Goal: Complete application form: Complete application form

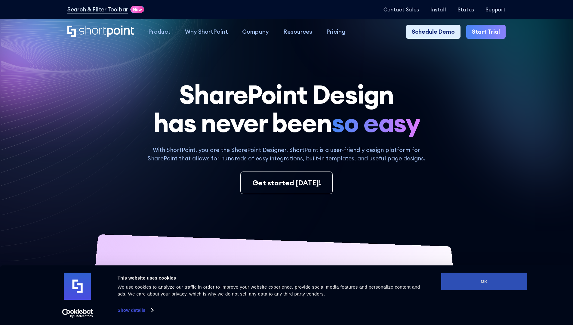
click at [484, 281] on button "OK" at bounding box center [484, 281] width 86 height 17
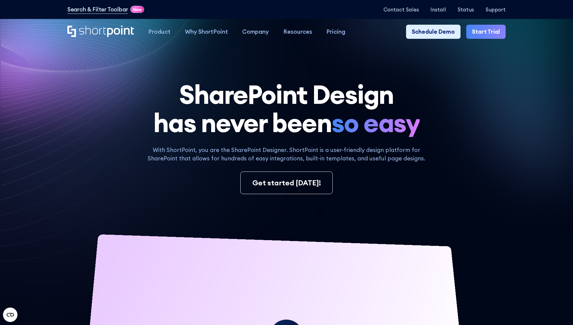
click at [488, 32] on link "Start Trial" at bounding box center [485, 32] width 39 height 14
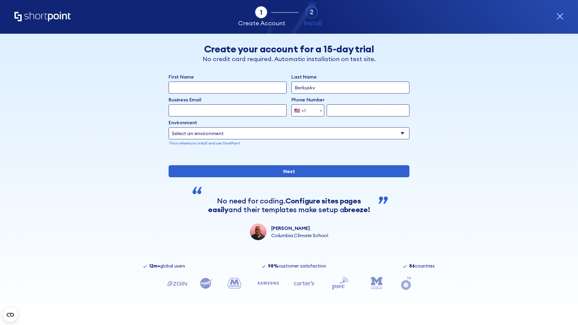
type input "Berkuskv"
type input "test@shortpoint.com"
type input "2125556789"
select select "Microsoft 365"
type input "2125556789"
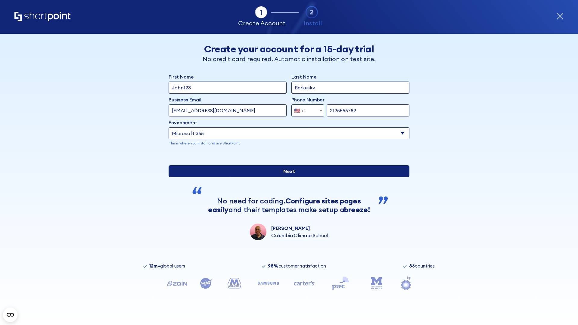
scroll to position [2, 0]
click at [286, 177] on input "Next" at bounding box center [288, 171] width 241 height 12
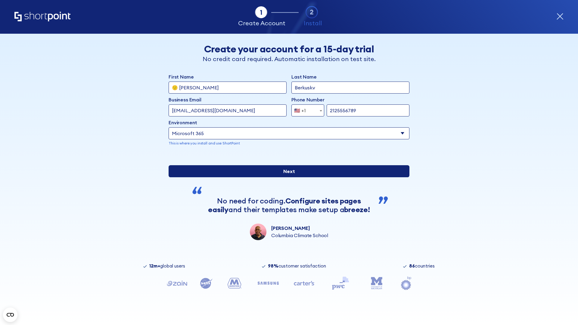
click at [286, 177] on input "Next" at bounding box center [288, 171] width 241 height 12
type input "Archebald"
click at [286, 177] on input "Next" at bounding box center [288, 171] width 241 height 12
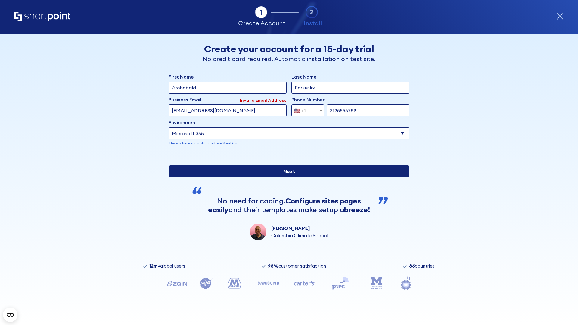
click at [286, 177] on input "Next" at bounding box center [288, 171] width 241 height 12
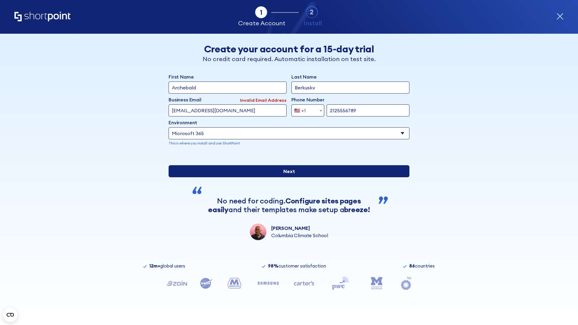
click at [286, 177] on input "Next" at bounding box center [288, 171] width 241 height 12
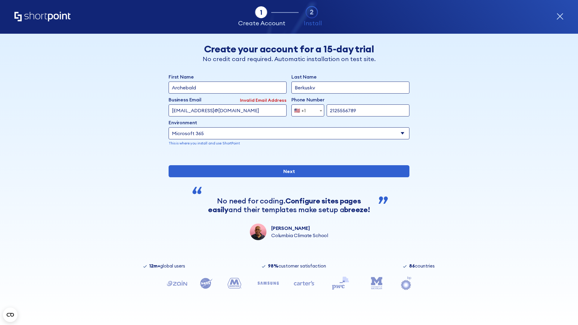
type input "testEmail@protonmail.comtest@shortpoint.com"
click at [305, 109] on span "🇺🇸 +1" at bounding box center [301, 110] width 20 height 12
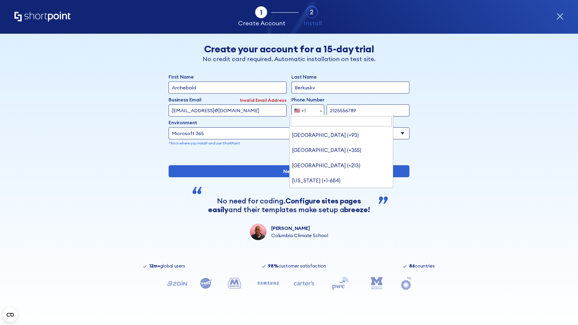
type input "Saudi Arabia (+966)"
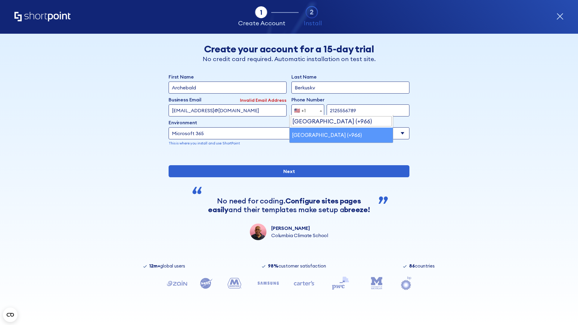
select select "+966"
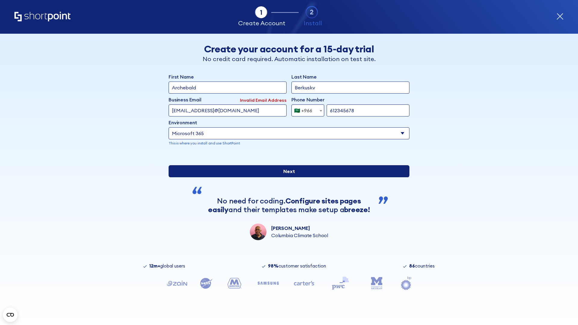
type input "612345678"
click at [286, 177] on input "Next" at bounding box center [288, 171] width 241 height 12
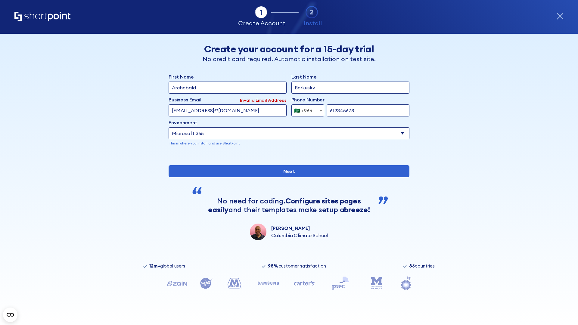
click at [305, 109] on div "🇸🇦 +966" at bounding box center [303, 110] width 18 height 12
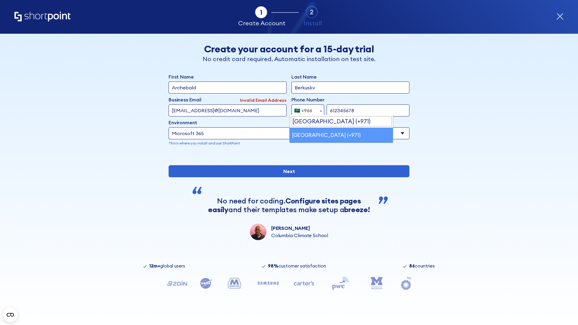
select select "+971"
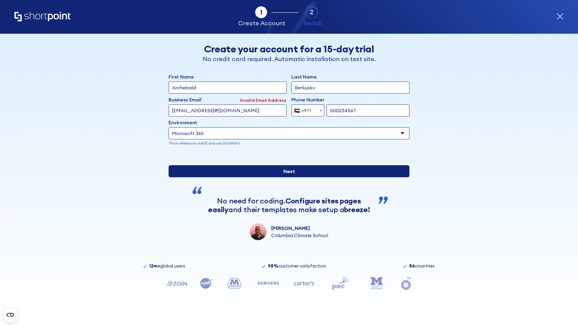
type input "000234567"
click at [286, 177] on input "Next" at bounding box center [288, 171] width 241 height 12
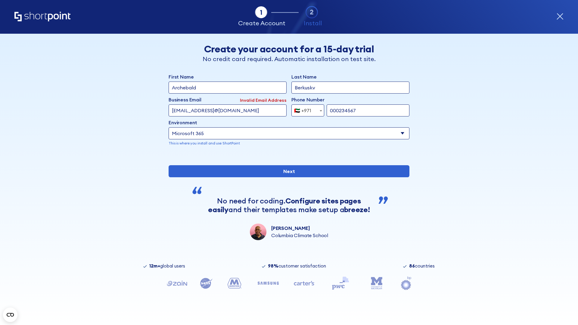
click at [305, 109] on div "🇦🇪 +971" at bounding box center [302, 110] width 17 height 12
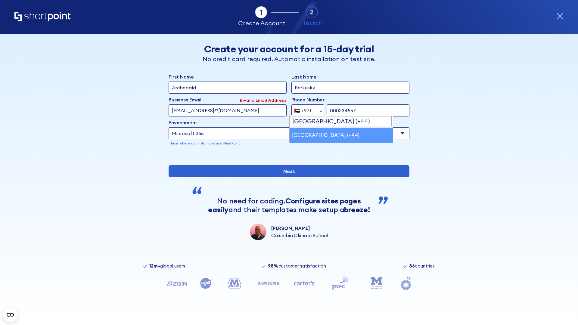
select select "+44"
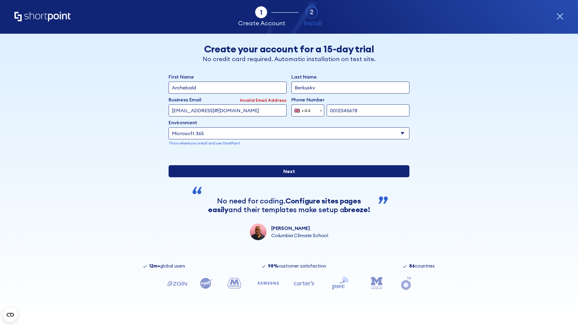
type input "0012345678"
click at [286, 177] on input "Next" at bounding box center [288, 171] width 241 height 12
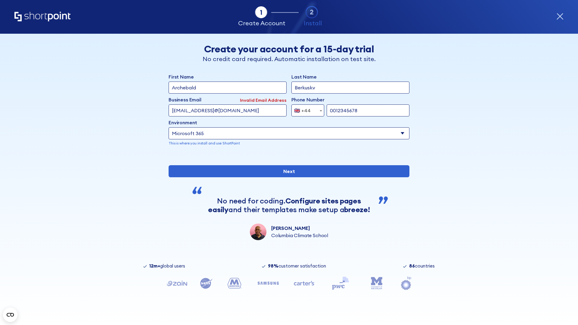
click at [305, 109] on div "🇬🇧 +44" at bounding box center [302, 110] width 17 height 12
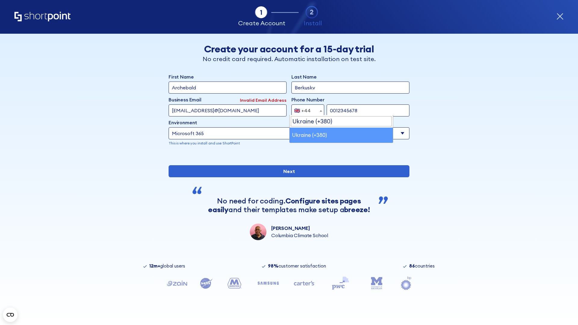
select select "+380"
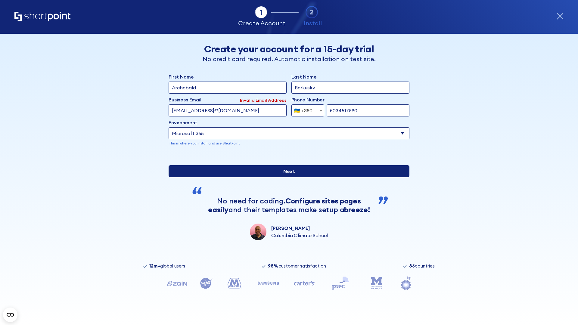
type input "5034517890"
click at [286, 177] on input "Next" at bounding box center [288, 171] width 241 height 12
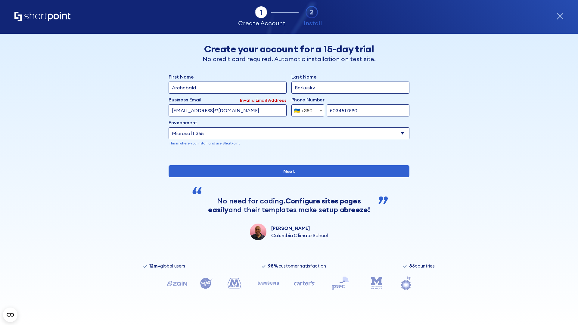
click at [305, 109] on div "🇺🇦 +380" at bounding box center [303, 110] width 18 height 12
select select "+1"
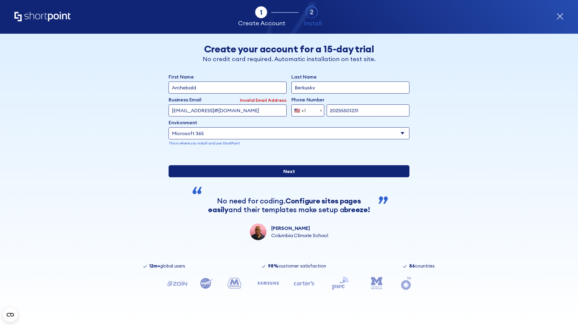
type input "20255501231"
click at [286, 177] on input "Next" at bounding box center [288, 171] width 241 height 12
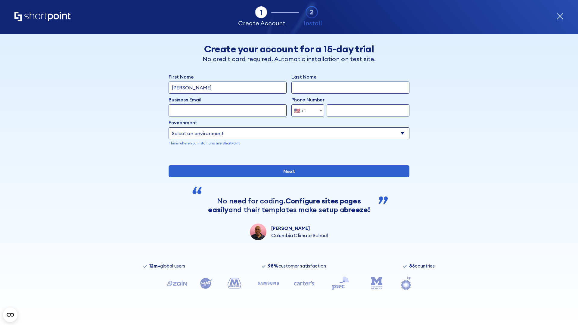
type input "[PERSON_NAME]"
type input "Berkuskv"
type input "[PERSON_NAME][EMAIL_ADDRESS][DOMAIN_NAME]"
click at [305, 109] on span "🇺🇸 +1" at bounding box center [301, 110] width 20 height 12
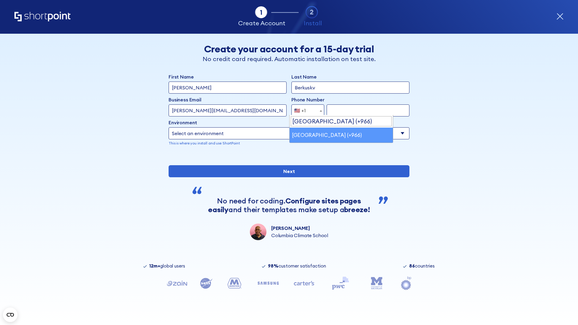
select select "+966"
type input "512345678"
select select "Microsoft 365"
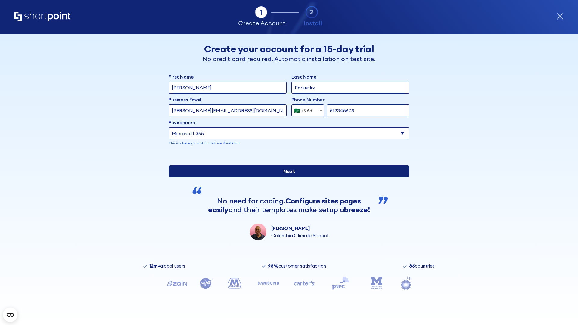
type input "512345678"
click at [286, 177] on input "Next" at bounding box center [288, 171] width 241 height 12
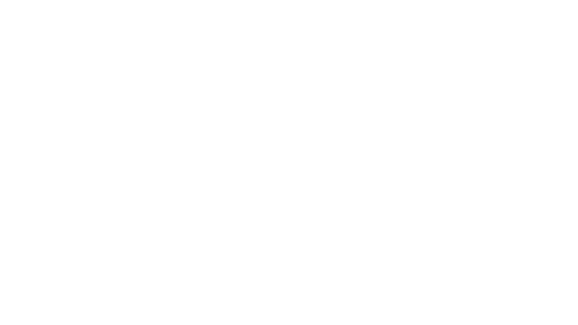
select select "+966"
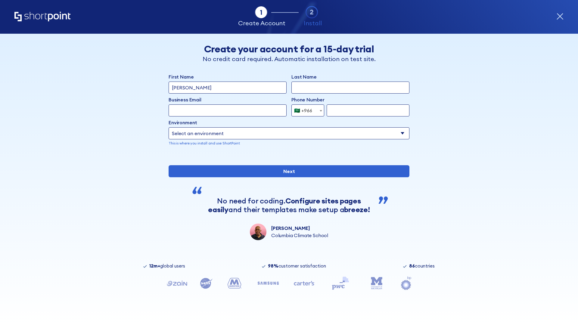
type input "D'Souza"
type input "Berkuskv"
type input "hr@mybusiness.org"
click at [305, 110] on div "🇸🇦 +966" at bounding box center [303, 110] width 18 height 12
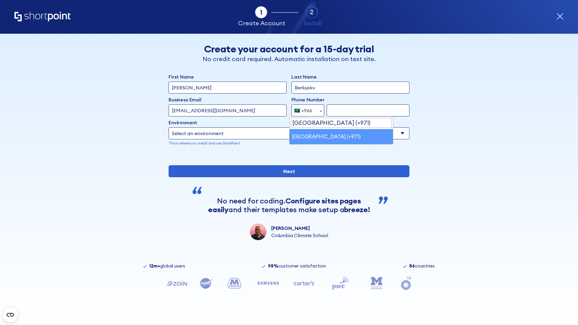
select select "+971"
type input "501234567"
select select "Microsoft 365"
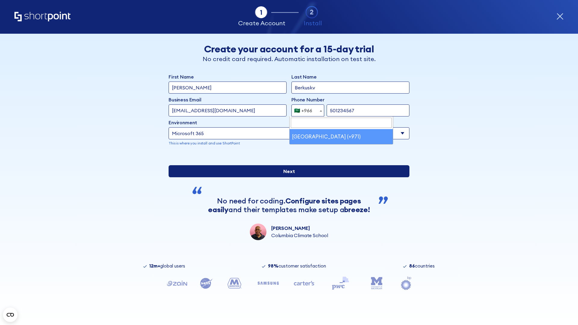
type input "501234567"
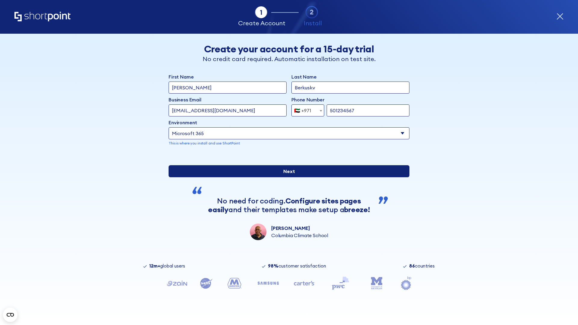
click at [286, 177] on input "Next" at bounding box center [288, 171] width 241 height 12
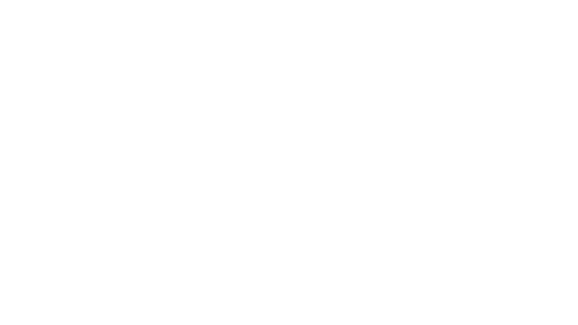
select select "+971"
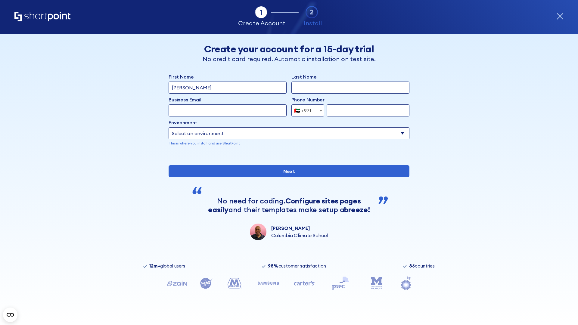
type input "Van der Meer"
type input "Berkuskv"
type input "support@university.edu"
click at [305, 109] on div "🇦🇪 +971" at bounding box center [302, 110] width 17 height 12
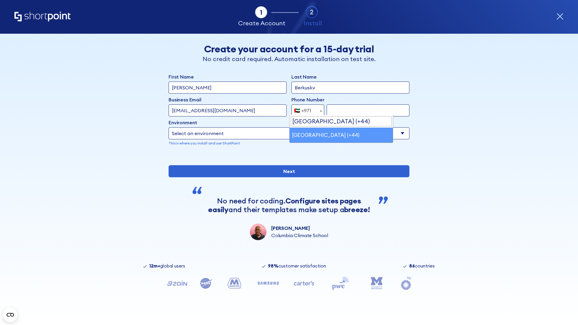
select select "+44"
type input "7912345678"
select select "Microsoft 365"
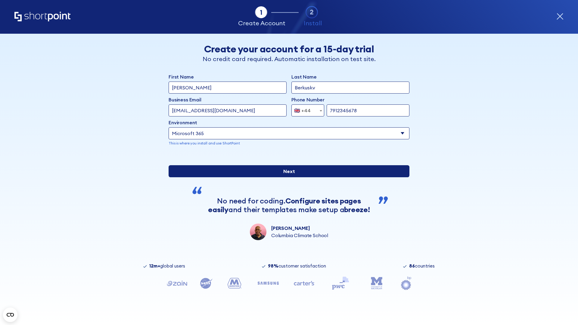
type input "7912345678"
click at [286, 177] on input "Next" at bounding box center [288, 171] width 241 height 12
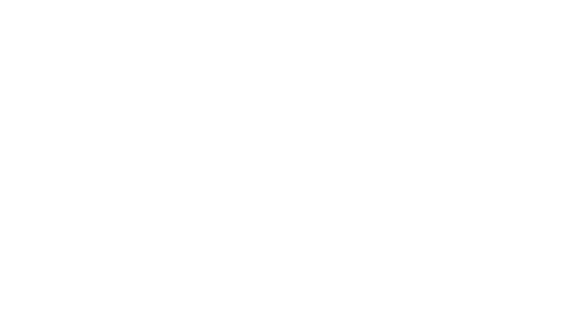
select select "+44"
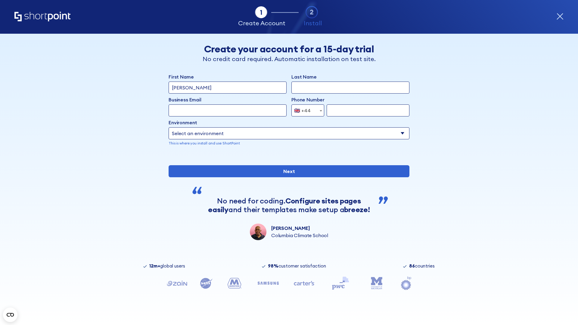
type input "[PERSON_NAME]"
type input "Berkuskv"
type input "[EMAIL_ADDRESS][DOMAIN_NAME]"
click at [305, 109] on div "🇬🇧 +44" at bounding box center [302, 110] width 17 height 12
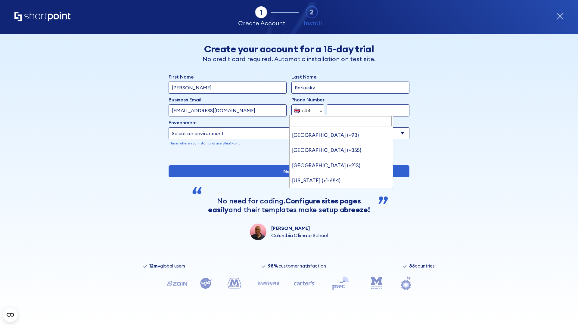
scroll to position [2, 0]
type input "Ukraine (+380)"
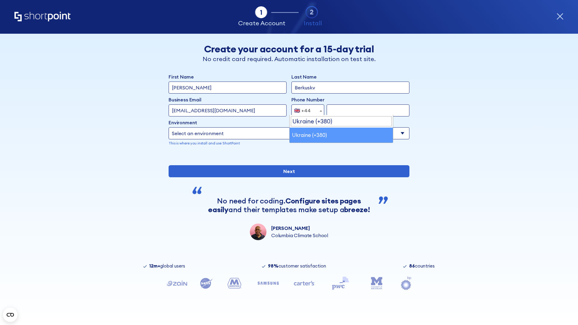
select select "+380"
type input "663451789"
select select "Microsoft 365"
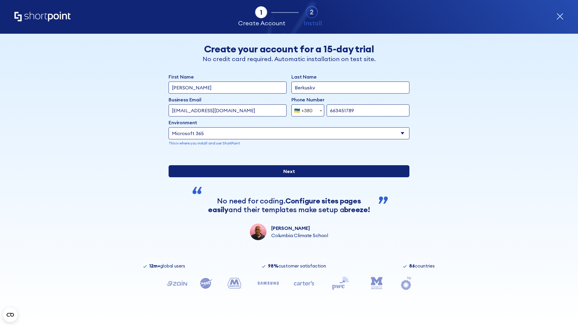
type input "663451789"
click at [286, 177] on input "Next" at bounding box center [288, 171] width 241 height 12
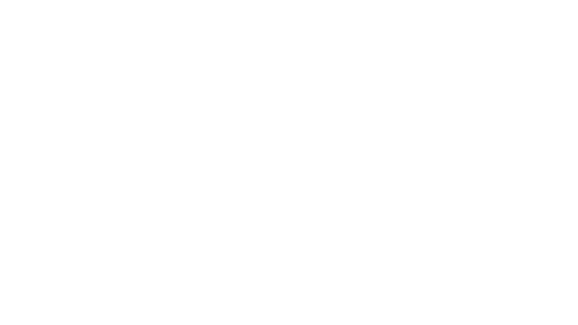
select select "+380"
type input "[PERSON_NAME]"
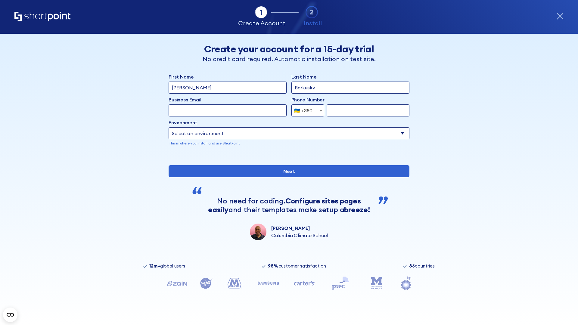
type input "Berkuskv"
type input "team@hospital-uae.health"
click at [305, 109] on div "🇺🇦 +380" at bounding box center [303, 110] width 18 height 12
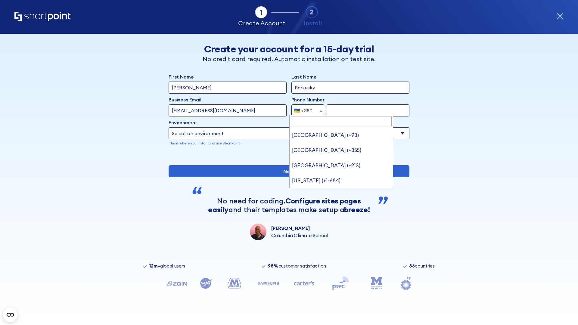
scroll to position [2, 0]
type input "United States (+1)"
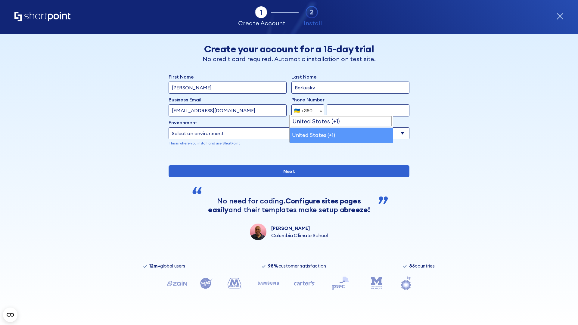
select select "+1"
type input "2025550123"
select select "Microsoft 365"
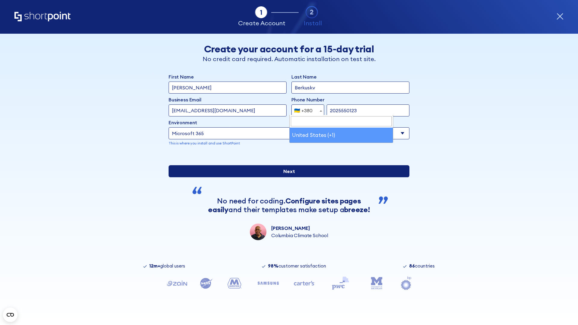
type input "2025550123"
click at [286, 177] on input "Next" at bounding box center [288, 171] width 241 height 12
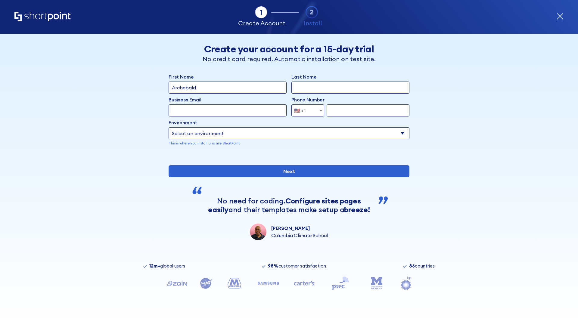
type input "Archebald"
type input "Berkuskv"
type input "[EMAIL_ADDRESS][DOMAIN_NAME]"
type input "2125556789"
select select "SharePoint 2019 (On-Premise)"
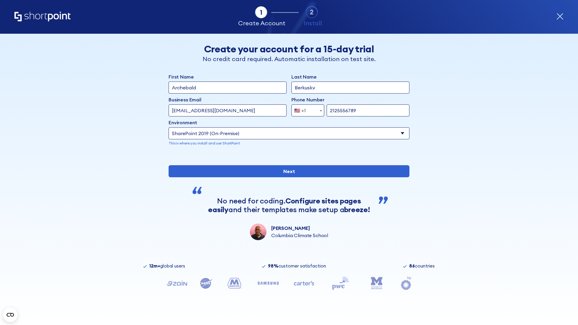
type input "2125556789"
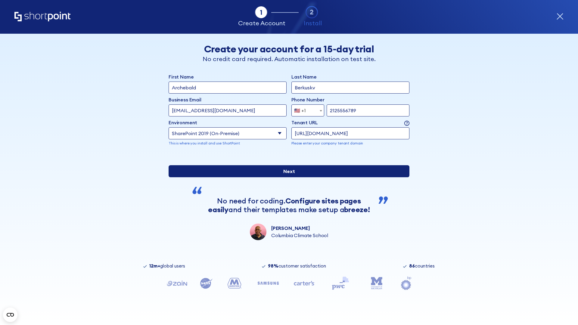
type input "https://contoso.sharepoint.xyz"
click at [286, 177] on input "Next" at bounding box center [288, 171] width 241 height 12
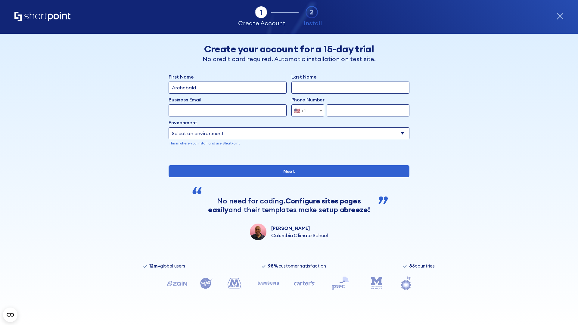
type input "Archebald"
type input "Berkuskv"
type input "[EMAIL_ADDRESS][DOMAIN_NAME]"
type input "2125556789"
select select "SharePoint 2019 (On-Premise)"
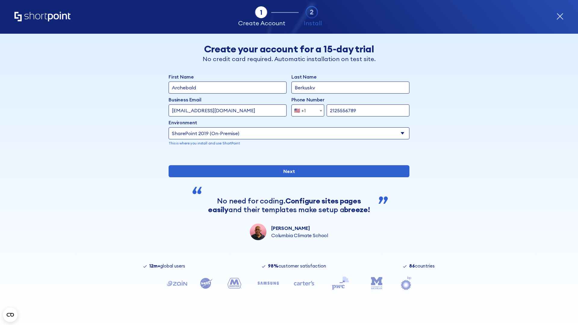
type input "2125556789"
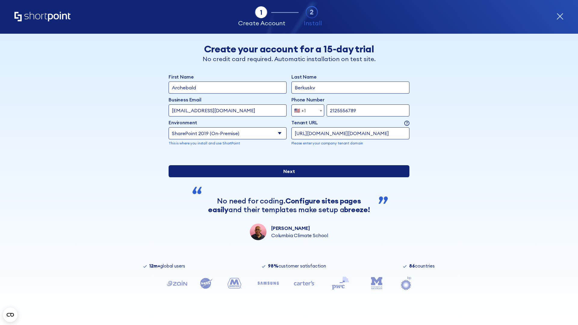
type input "http://malicious.com/sharepoint.com"
click at [286, 177] on input "Next" at bounding box center [288, 171] width 241 height 12
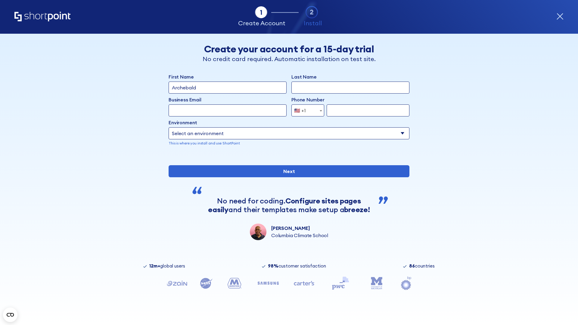
type input "Archebald"
type input "Berkuskv"
type input "[EMAIL_ADDRESS][DOMAIN_NAME]"
type input "2125556789"
select select "SharePoint 2019 (On-Premise)"
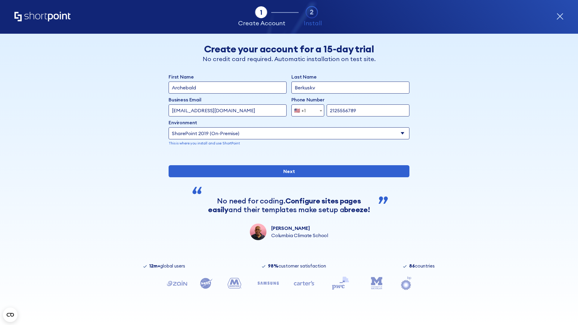
type input "2125556789"
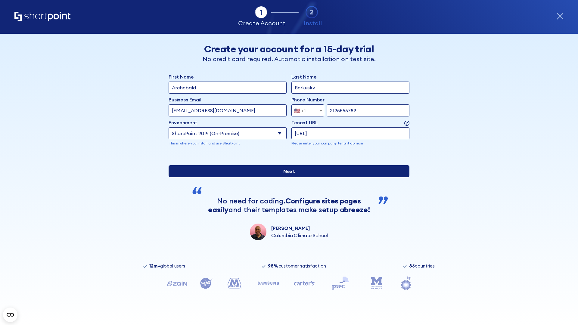
type input "ftp://site.sharepoint.dem"
click at [286, 177] on input "Next" at bounding box center [288, 171] width 241 height 12
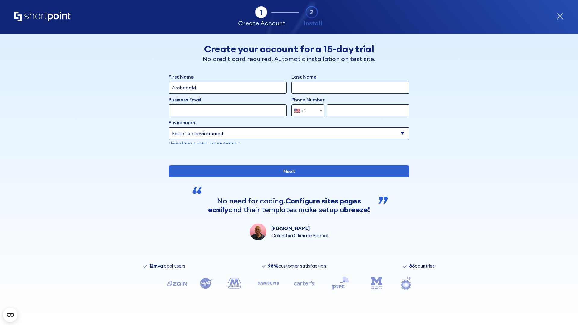
type input "Archebald"
type input "Berkuskv"
type input "[EMAIL_ADDRESS][DOMAIN_NAME]"
type input "2125556789"
select select "SharePoint 2019 (On-Premise)"
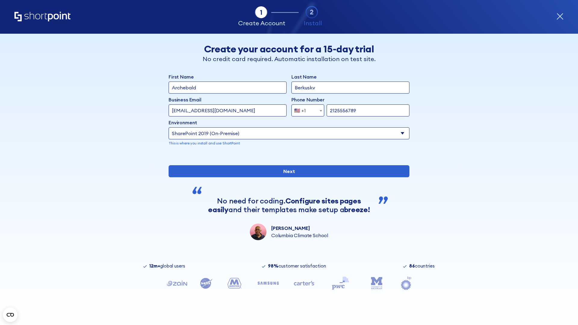
type input "2125556789"
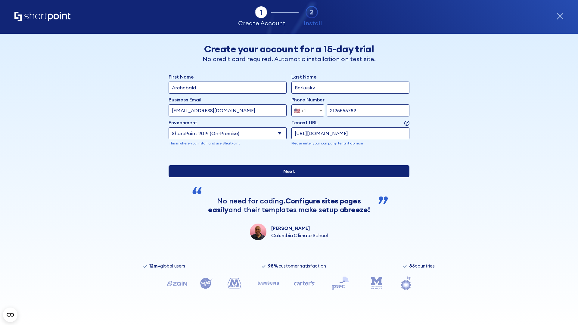
type input "https://sharepoint.com.evil.com"
click at [286, 177] on input "Next" at bounding box center [288, 171] width 241 height 12
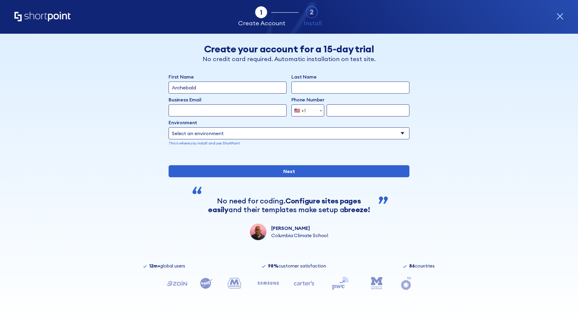
type input "Archebald"
type input "Berkuskv"
type input "[EMAIL_ADDRESS][DOMAIN_NAME]"
type input "2125556789"
select select "SharePoint 2019 (On-Premise)"
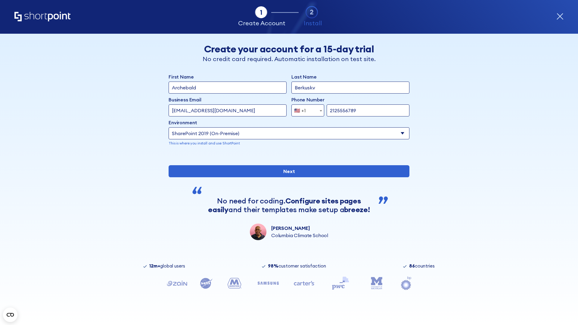
type input "2125556789"
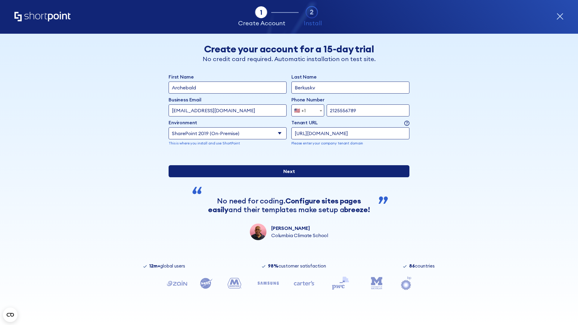
type input "https://yzrtre3nv.sharepoint.com"
click at [286, 177] on input "Next" at bounding box center [288, 171] width 241 height 12
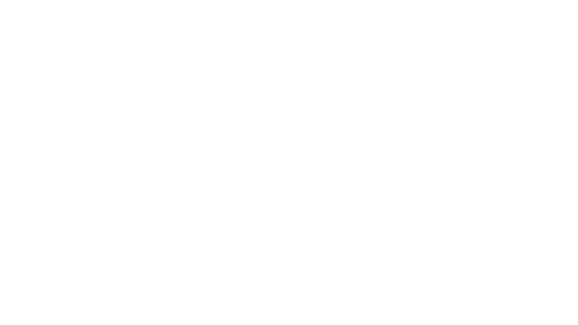
type input "Archebald"
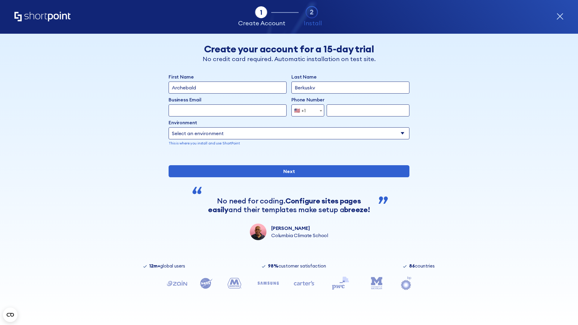
type input "Berkuskv"
type input "[EMAIL_ADDRESS][DOMAIN_NAME]"
type input "2125556789"
select select "SharePoint 2019 (On-Premise)"
type input "2125556789"
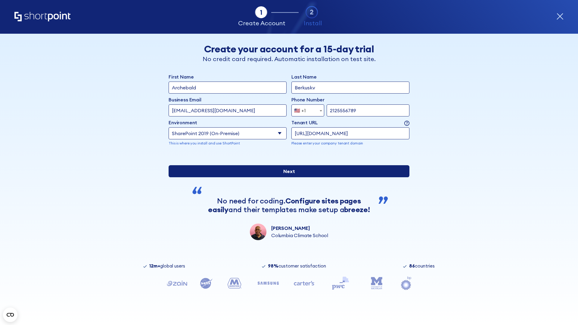
type input "https://project.sharepoint.cn"
click at [286, 177] on input "Next" at bounding box center [288, 171] width 241 height 12
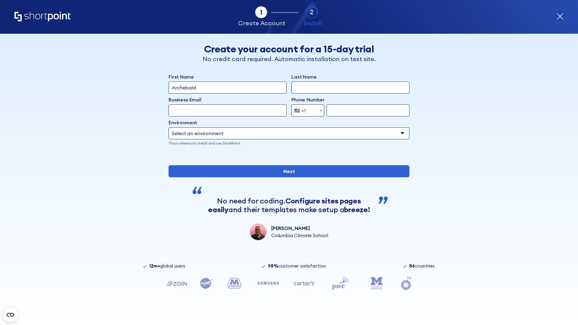
type input "Archebald"
type input "Berkuskv"
type input "[EMAIL_ADDRESS][DOMAIN_NAME]"
type input "2125556789"
select select "SharePoint 2019 (On-Premise)"
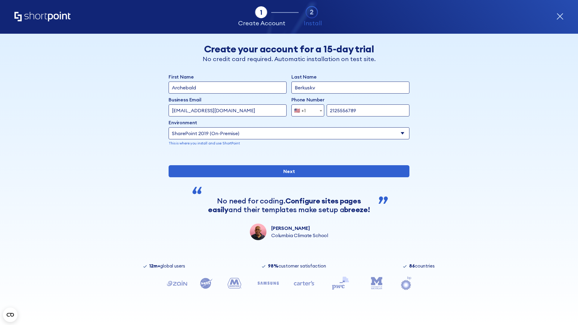
type input "2125556789"
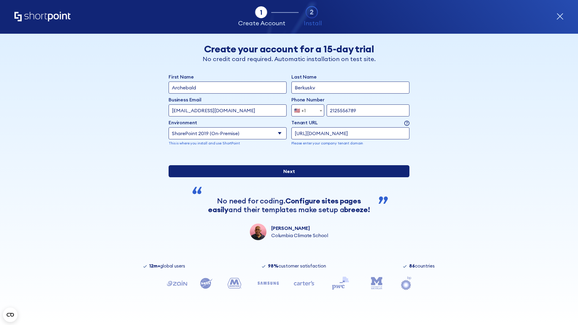
type input "https://intranet.sharepoint.de"
click at [286, 177] on input "Next" at bounding box center [288, 171] width 241 height 12
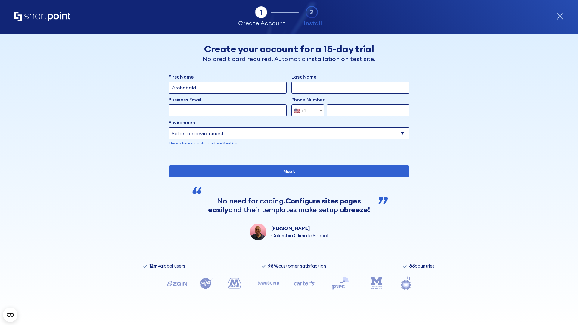
type input "Archebald"
type input "Berkuskv"
type input "[EMAIL_ADDRESS][DOMAIN_NAME]"
type input "2125556789"
select select "SharePoint 2019 (On-Premise)"
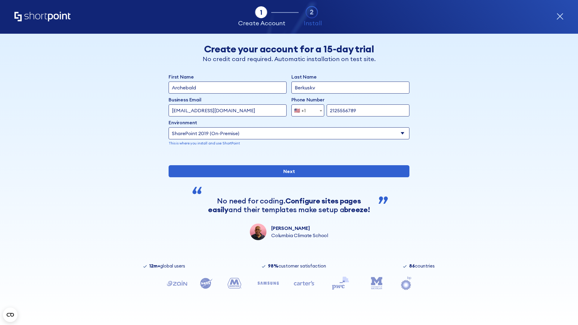
type input "2125556789"
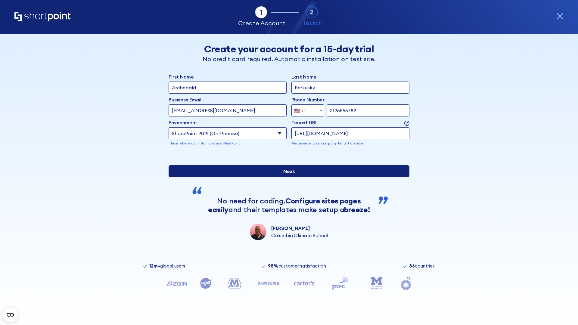
type input "https://secure.sharepoint.us"
click at [286, 177] on input "Next" at bounding box center [288, 171] width 241 height 12
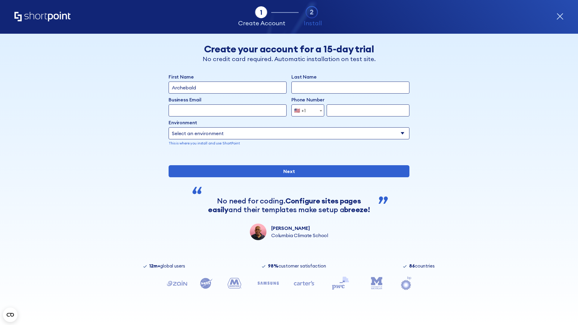
type input "Archebald"
type input "Berkuskv"
type input "[EMAIL_ADDRESS][DOMAIN_NAME]"
type input "2125556789"
select select "SharePoint 2019 (On-Premise)"
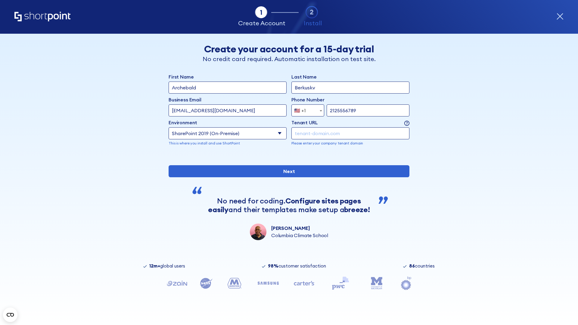
type input "2125556789"
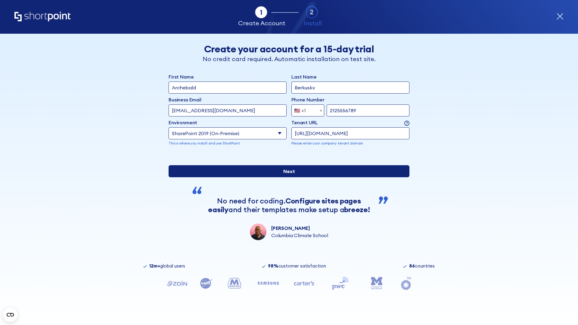
type input "[URL][DOMAIN_NAME]"
click at [286, 177] on input "Next" at bounding box center [288, 171] width 241 height 12
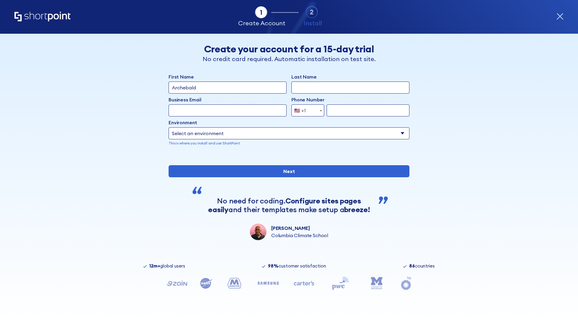
type input "Archebald"
type input "Berkuskv"
type input "[EMAIL_ADDRESS][DOMAIN_NAME]"
type input "2125556789"
select select "SharePoint 2019 (On-Premise)"
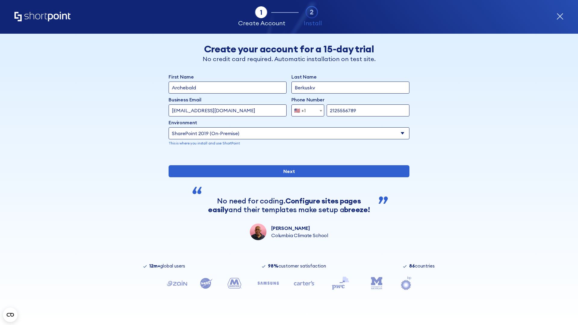
type input "2125556789"
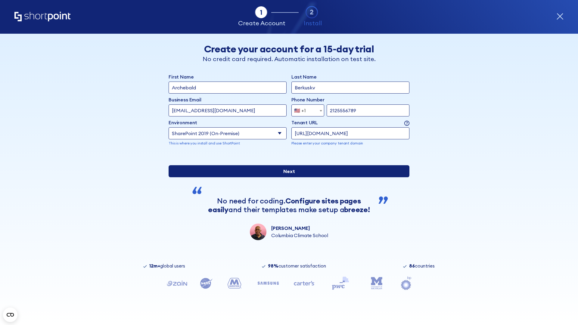
type input "https://team.dps.mil"
click at [286, 177] on input "Next" at bounding box center [288, 171] width 241 height 12
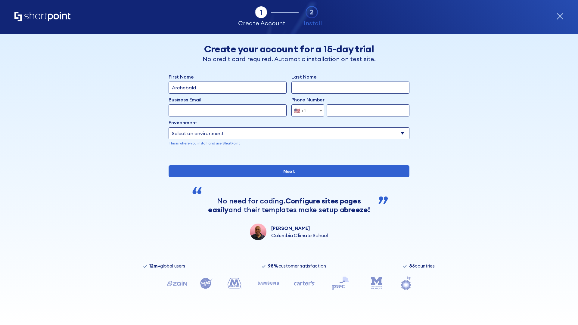
type input "Archebald"
type input "Berkuskv"
type input "[EMAIL_ADDRESS][DOMAIN_NAME]"
type input "2125556789"
select select "SharePoint 2016 (On-Premise)"
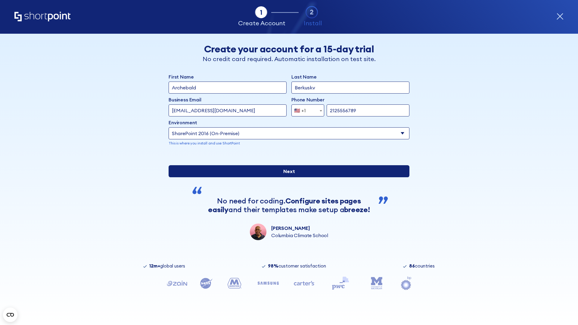
type input "2125556789"
click at [286, 206] on div "First Name Archebald Last Name Berkuskv Business Email Invalid Email Address [E…" at bounding box center [288, 156] width 241 height 167
